Goal: Manage account settings

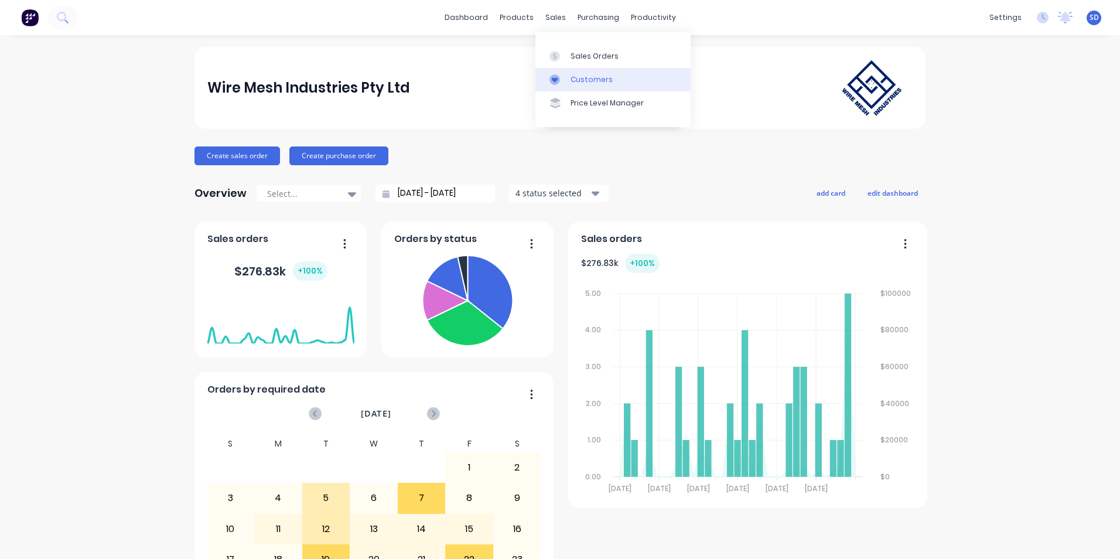
click at [563, 79] on div at bounding box center [559, 79] width 18 height 11
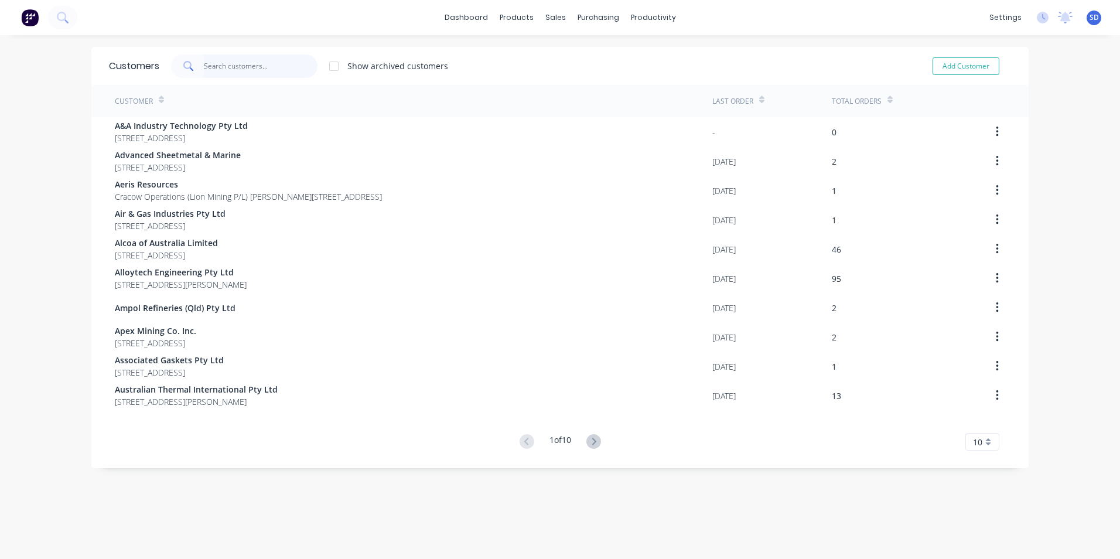
click at [234, 71] on input "text" at bounding box center [261, 65] width 114 height 23
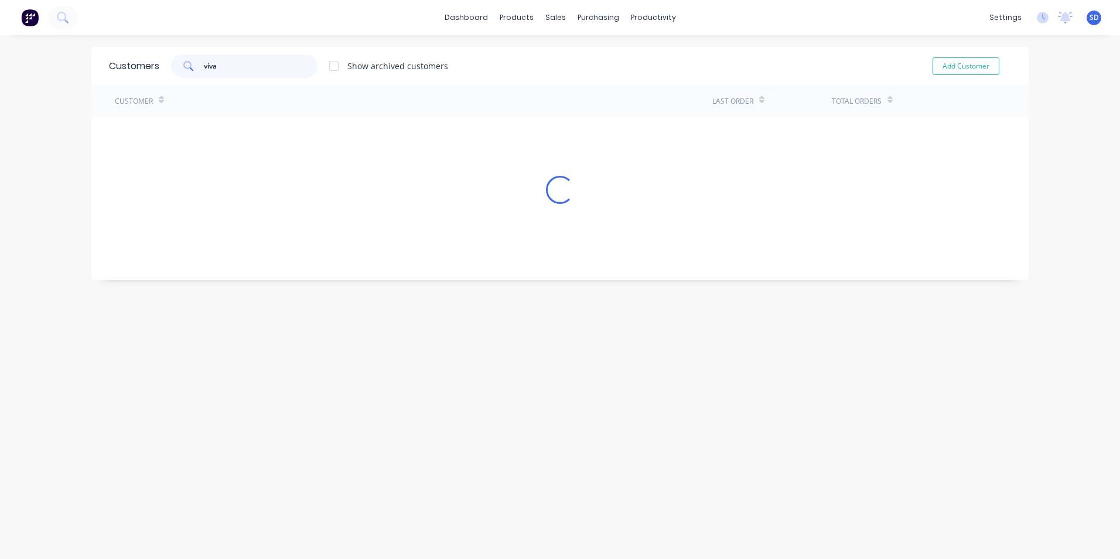
type input "viva"
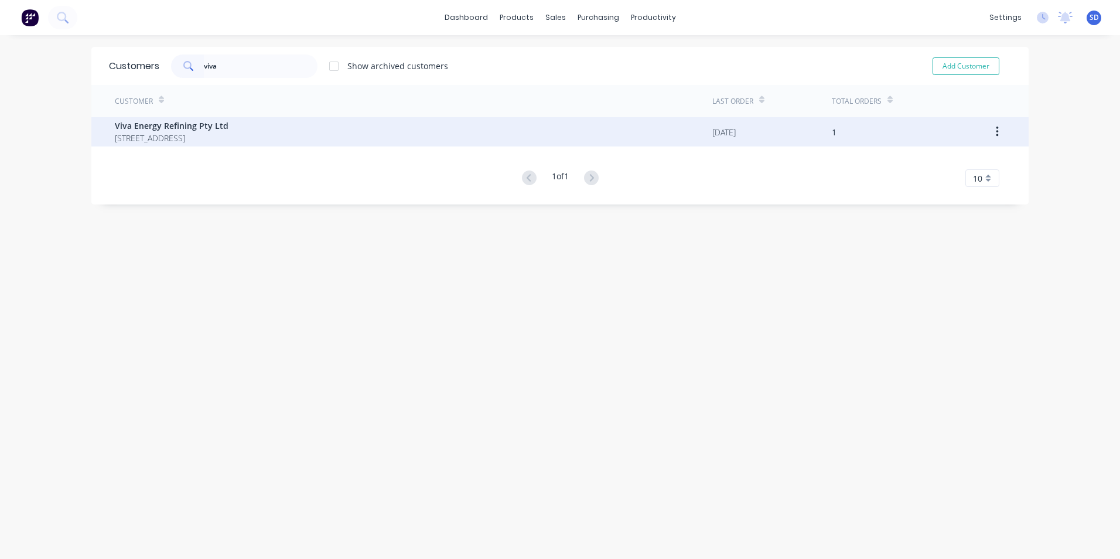
click at [226, 134] on span "[STREET_ADDRESS]" at bounding box center [172, 138] width 114 height 12
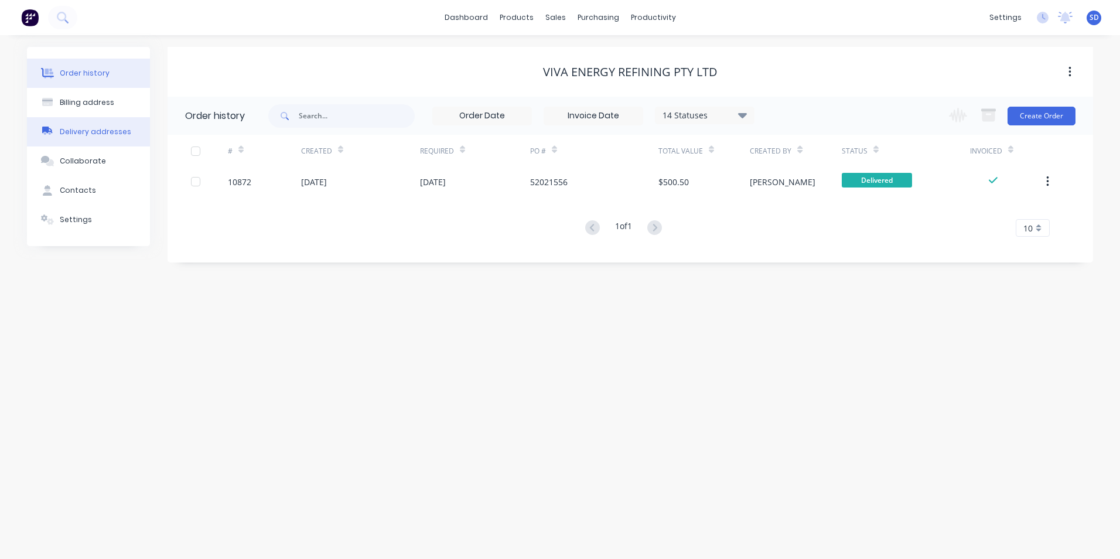
click at [81, 125] on button "Delivery addresses" at bounding box center [88, 131] width 123 height 29
